Goal: Transaction & Acquisition: Purchase product/service

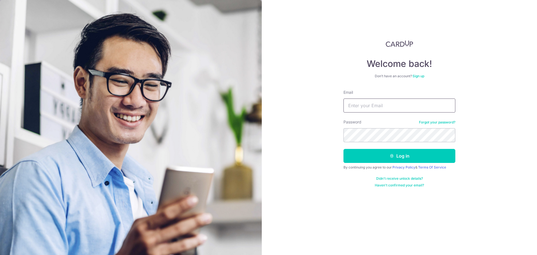
click at [367, 109] on input "Email" at bounding box center [399, 105] width 112 height 14
type input "qingan@gmail.com"
click at [343, 149] on button "Log in" at bounding box center [399, 156] width 112 height 14
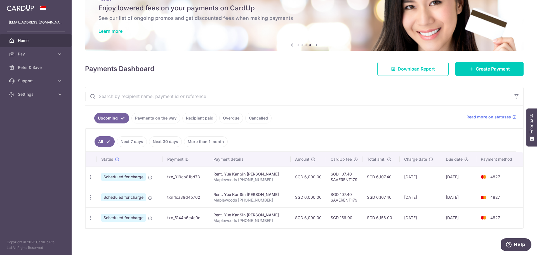
scroll to position [21, 0]
click at [490, 68] on span "Create Payment" at bounding box center [493, 68] width 34 height 7
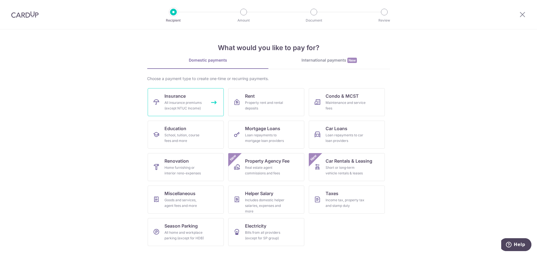
click at [194, 105] on div "All insurance premiums (except NTUC Income)" at bounding box center [184, 105] width 40 height 11
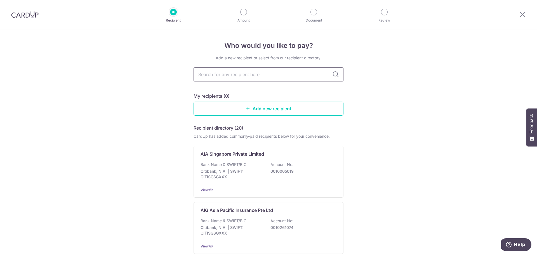
click at [257, 72] on input "text" at bounding box center [268, 74] width 150 height 14
type input "great eastern"
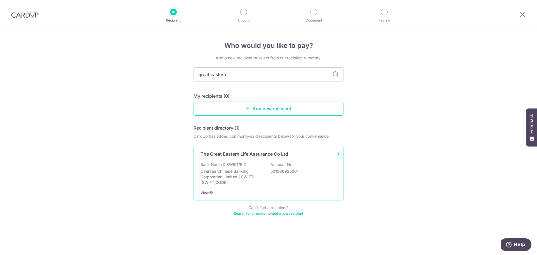
click at [279, 158] on div "The Great Eastern Life Assurance Co Ltd Bank Name & SWIFT/BIC: Oversea Chinese …" at bounding box center [268, 173] width 150 height 55
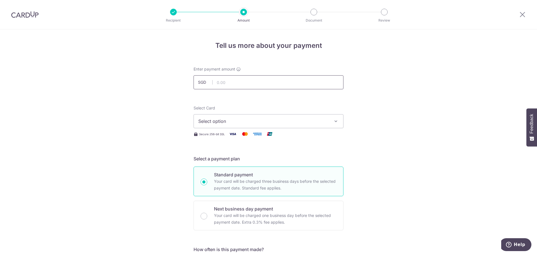
click at [249, 83] on input "text" at bounding box center [268, 82] width 150 height 14
type input "556.76"
click at [253, 83] on input "556.76" at bounding box center [268, 82] width 150 height 14
click at [253, 121] on span "Select option" at bounding box center [263, 121] width 130 height 7
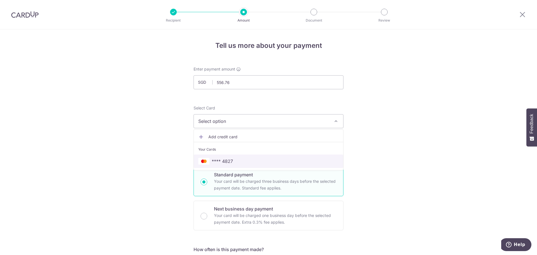
click at [224, 162] on span "**** 4827" at bounding box center [222, 161] width 21 height 7
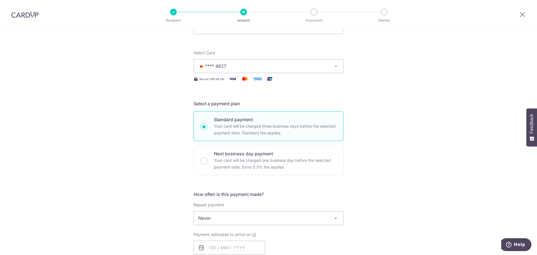
scroll to position [56, 0]
click at [228, 216] on span "Never" at bounding box center [268, 216] width 149 height 13
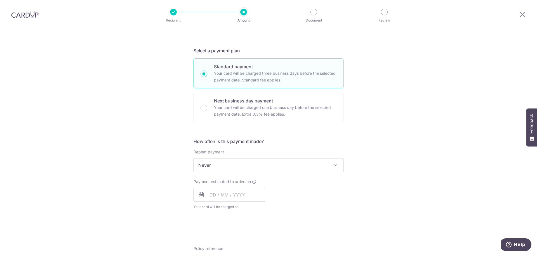
scroll to position [112, 0]
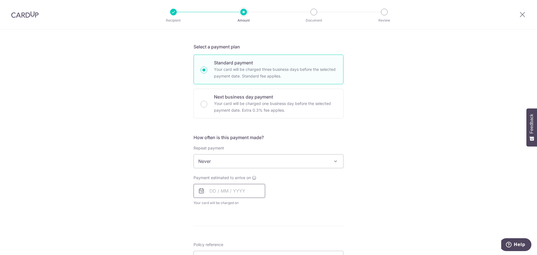
click at [234, 191] on input "text" at bounding box center [229, 191] width 72 height 14
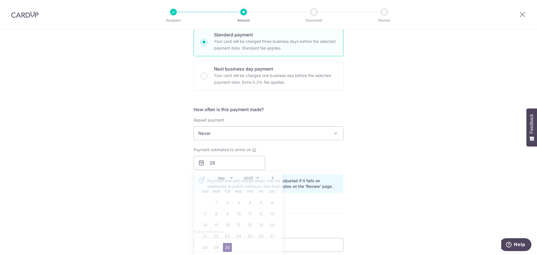
click at [327, 157] on div "Payment estimated to arrive on 29 Prev Next Sep Oct Nov Dec 2025 2026 2027 2028…" at bounding box center [268, 158] width 157 height 23
click at [218, 162] on input "29" at bounding box center [229, 163] width 72 height 14
click at [213, 247] on link "29" at bounding box center [216, 247] width 9 height 9
type input "[DATE]"
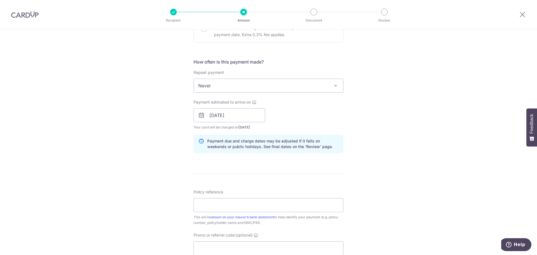
scroll to position [196, 0]
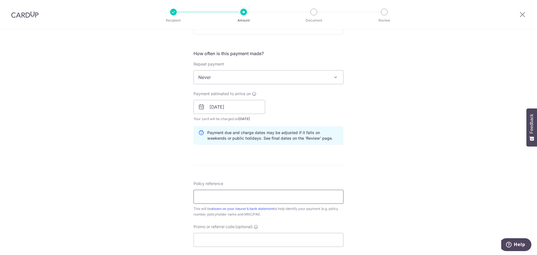
click at [227, 197] on input "Policy reference" at bounding box center [268, 197] width 150 height 14
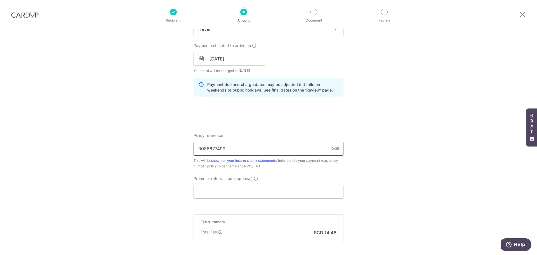
scroll to position [303, 0]
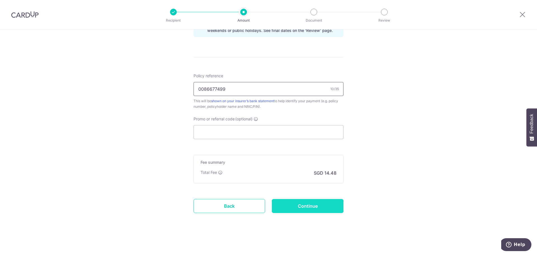
type input "0086677499"
click at [316, 211] on input "Continue" at bounding box center [308, 206] width 72 height 14
type input "Create Schedule"
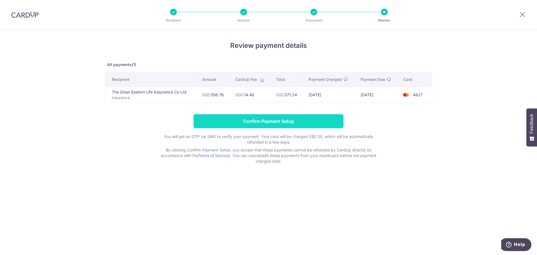
click at [324, 126] on input "Confirm Payment Setup" at bounding box center [268, 121] width 150 height 14
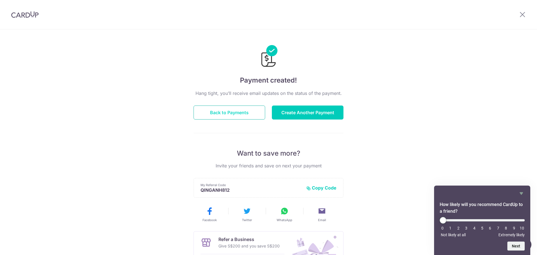
click at [258, 113] on button "Back to Payments" at bounding box center [229, 112] width 72 height 14
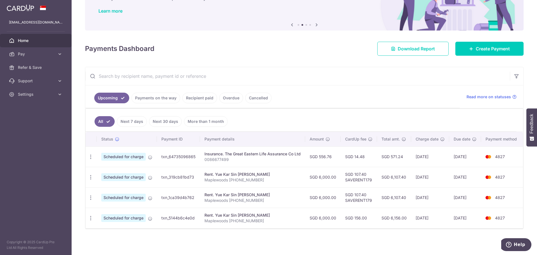
scroll to position [44, 0]
click at [25, 42] on span "Home" at bounding box center [36, 41] width 37 height 6
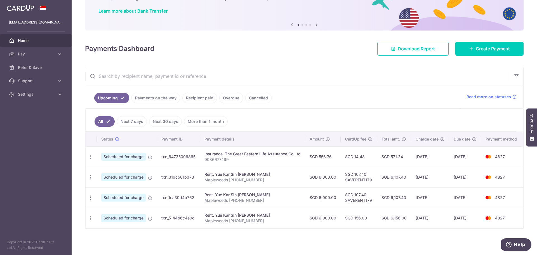
scroll to position [44, 0]
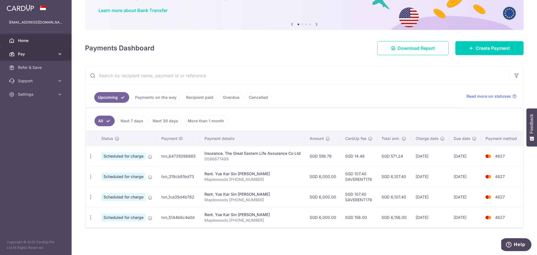
click at [28, 56] on span "Pay" at bounding box center [36, 54] width 37 height 6
click at [14, 42] on icon at bounding box center [12, 41] width 6 height 6
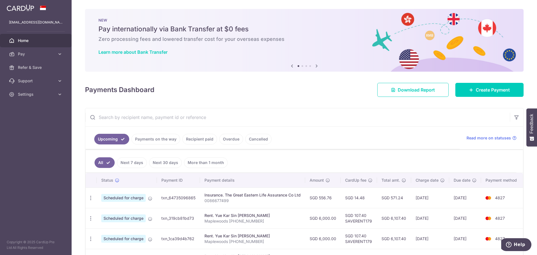
click at [317, 67] on icon at bounding box center [316, 65] width 7 height 7
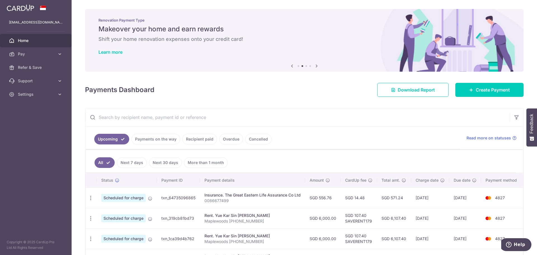
click at [317, 67] on icon at bounding box center [316, 65] width 7 height 7
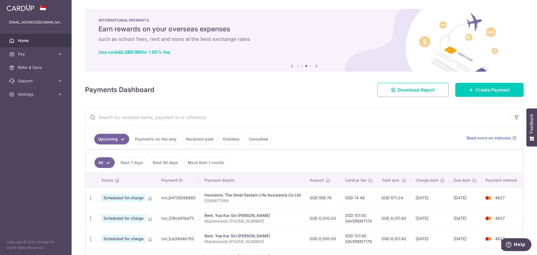
click at [317, 67] on icon at bounding box center [316, 65] width 7 height 7
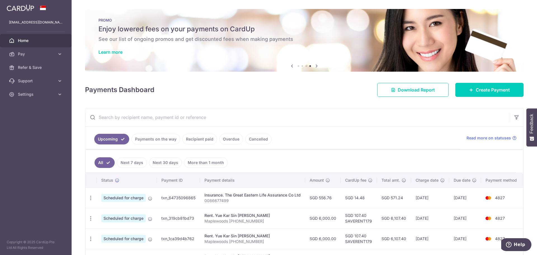
click at [317, 67] on icon at bounding box center [316, 65] width 7 height 7
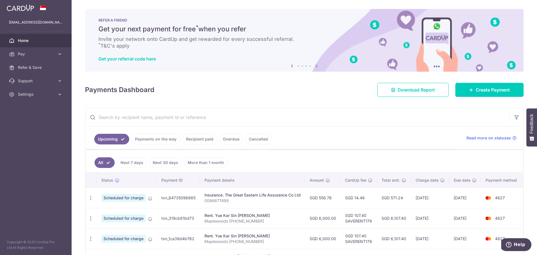
click at [317, 67] on icon at bounding box center [316, 65] width 7 height 7
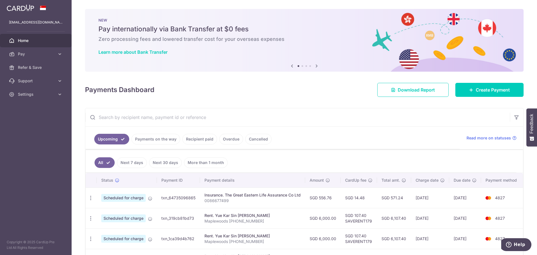
click at [317, 67] on icon at bounding box center [316, 65] width 7 height 7
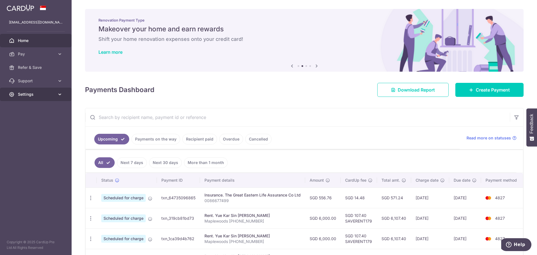
click at [47, 96] on span "Settings" at bounding box center [36, 94] width 37 height 6
click at [19, 40] on span "Home" at bounding box center [36, 41] width 37 height 6
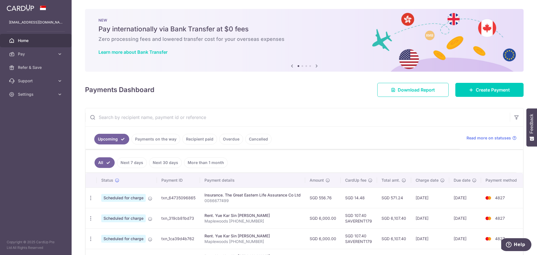
click at [32, 23] on p "qingan@gmail.com" at bounding box center [36, 23] width 54 height 6
click at [38, 93] on span "Settings" at bounding box center [36, 94] width 37 height 6
click at [39, 124] on link "Logout" at bounding box center [36, 120] width 72 height 13
